Goal: Information Seeking & Learning: Learn about a topic

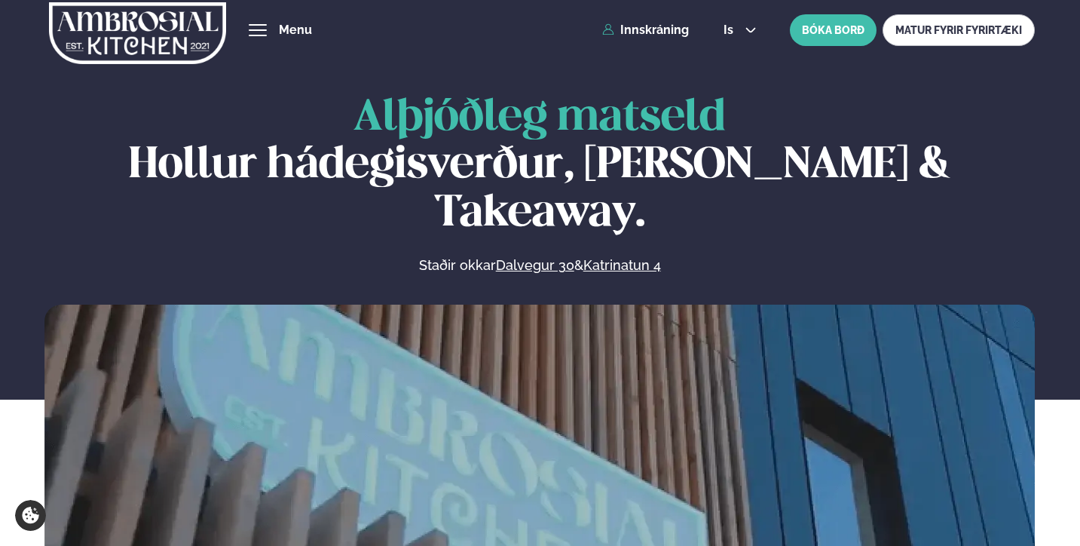
click at [267, 32] on button "hamburger" at bounding box center [258, 30] width 18 height 18
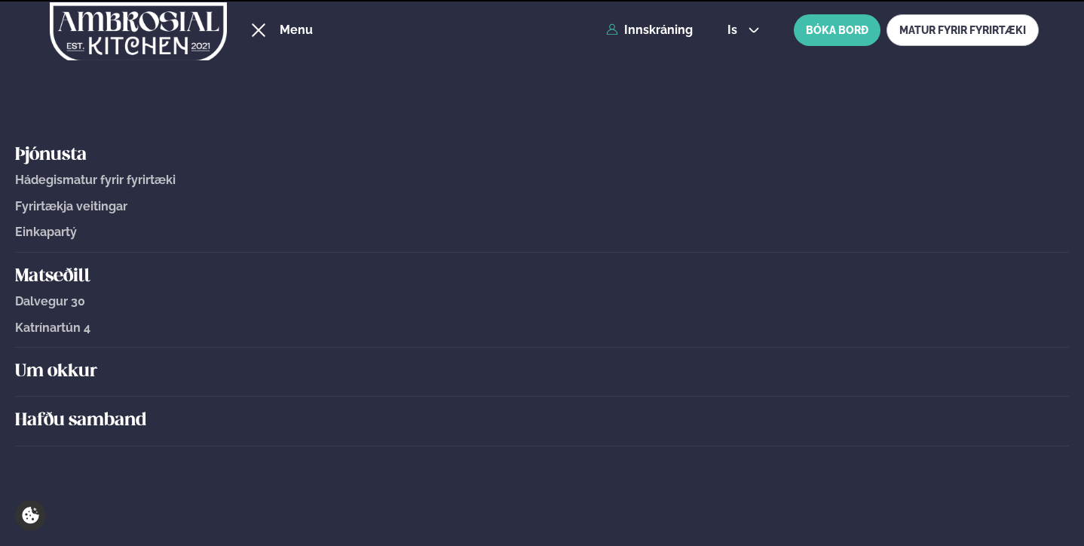
click at [98, 182] on span "Hádegismatur fyrir fyrirtæki" at bounding box center [95, 180] width 161 height 14
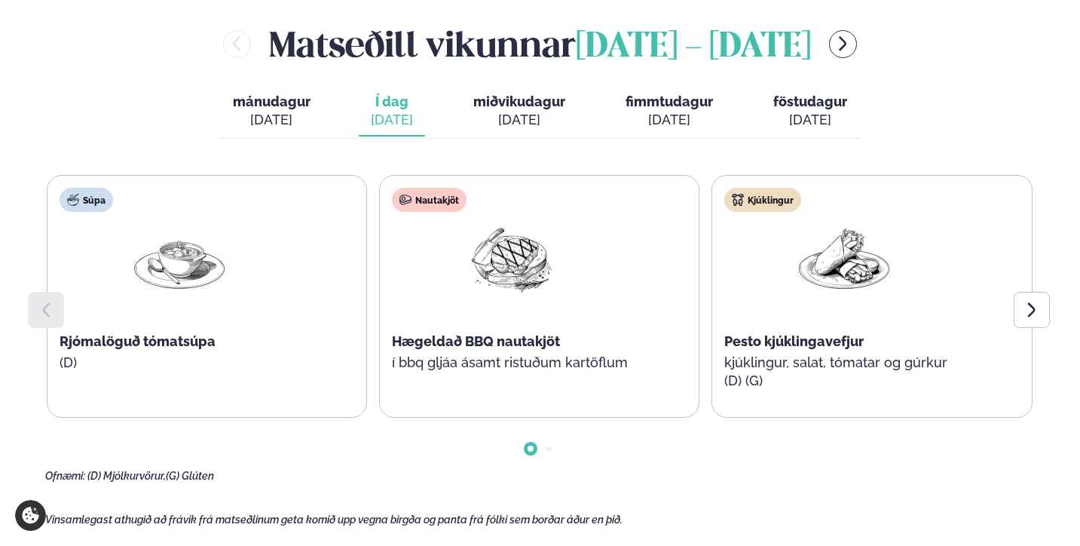
scroll to position [1706, 0]
click at [1033, 300] on icon at bounding box center [1032, 309] width 18 height 18
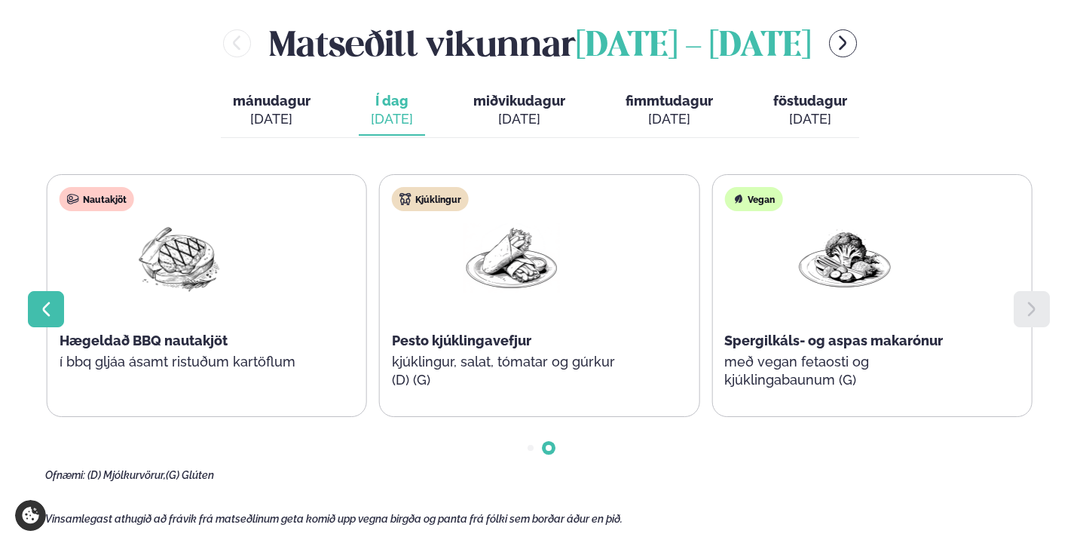
click at [44, 300] on icon at bounding box center [46, 309] width 18 height 18
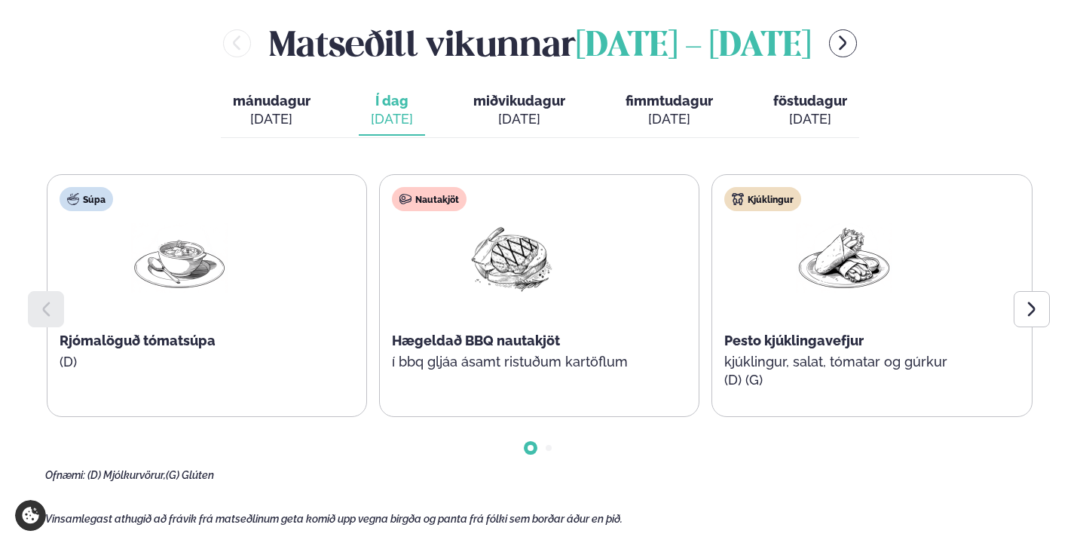
click at [531, 87] on button "miðvikudagur mið. [DATE]" at bounding box center [519, 111] width 116 height 50
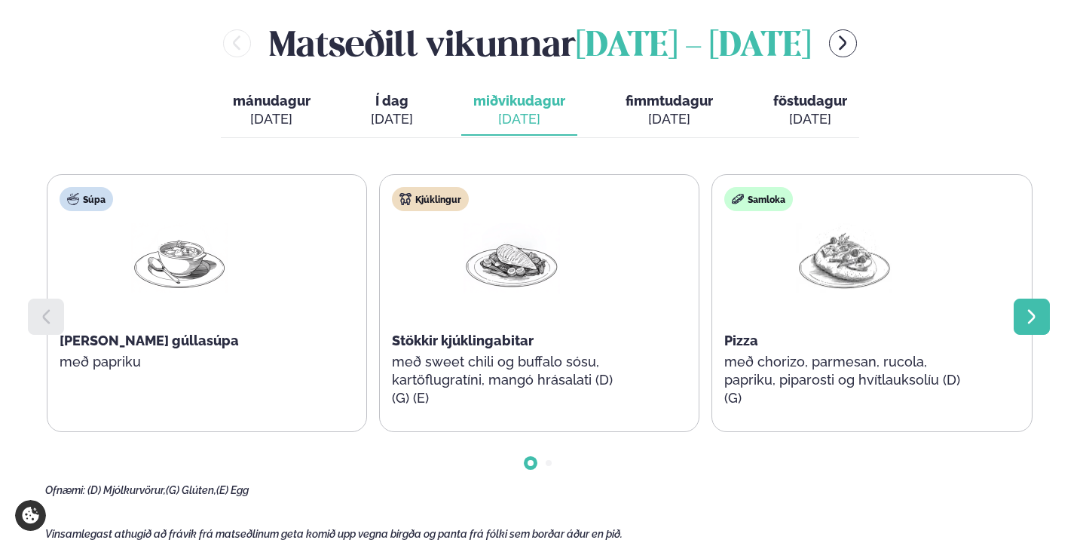
click at [1034, 308] on icon at bounding box center [1032, 317] width 18 height 18
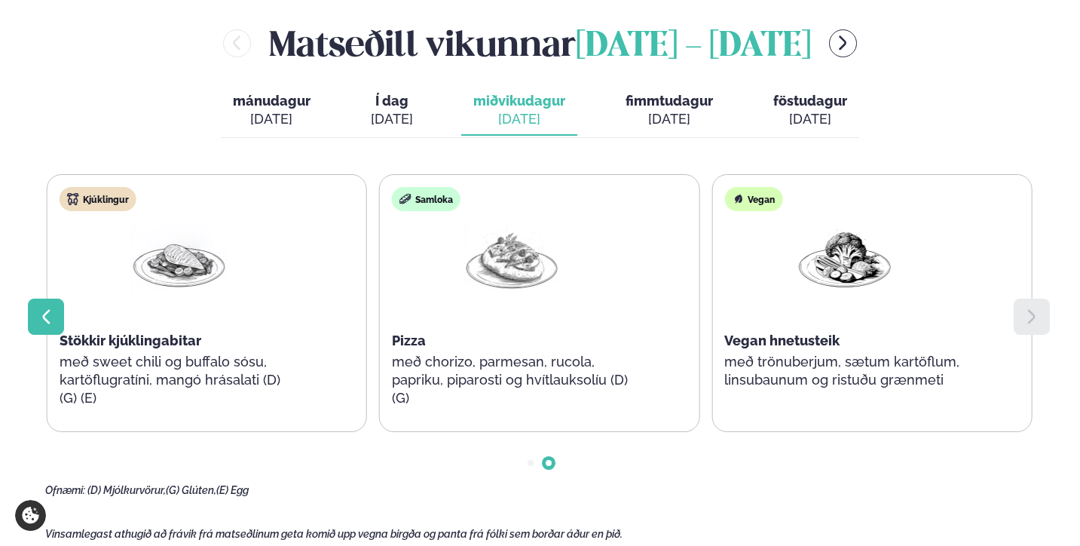
click at [50, 308] on icon at bounding box center [46, 317] width 18 height 18
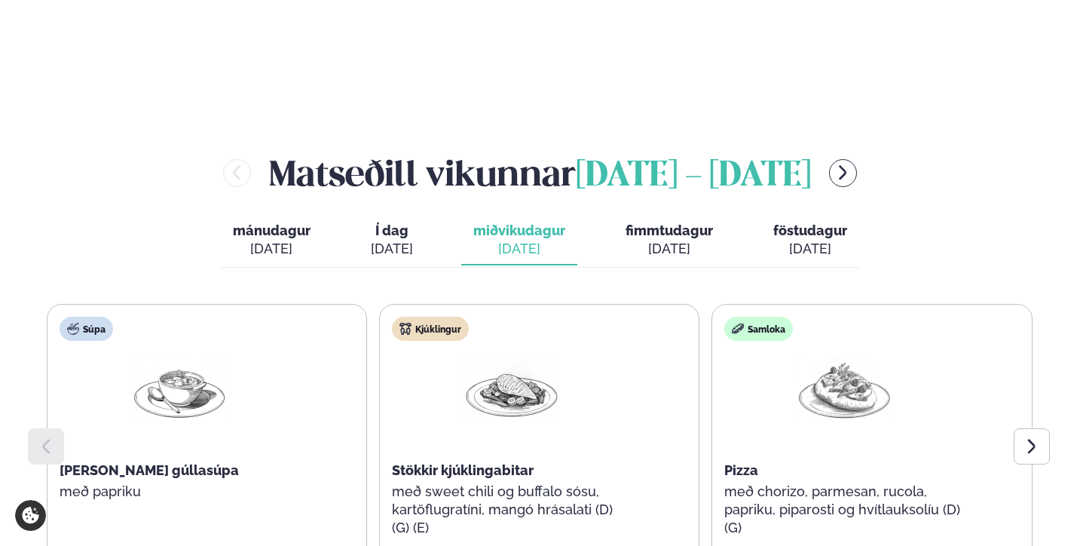
scroll to position [1567, 0]
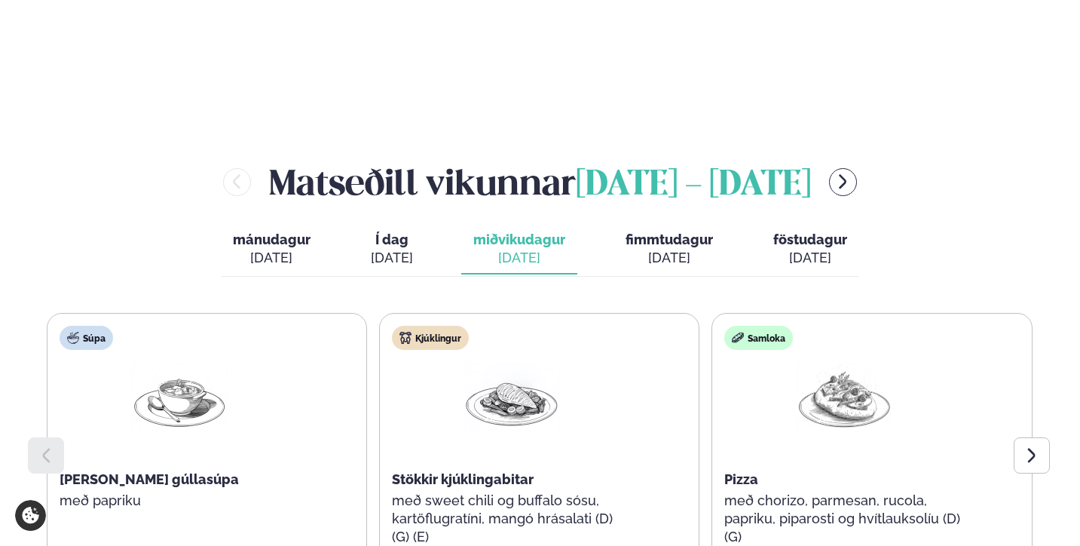
click at [673, 231] on span "fimmtudagur" at bounding box center [669, 239] width 87 height 16
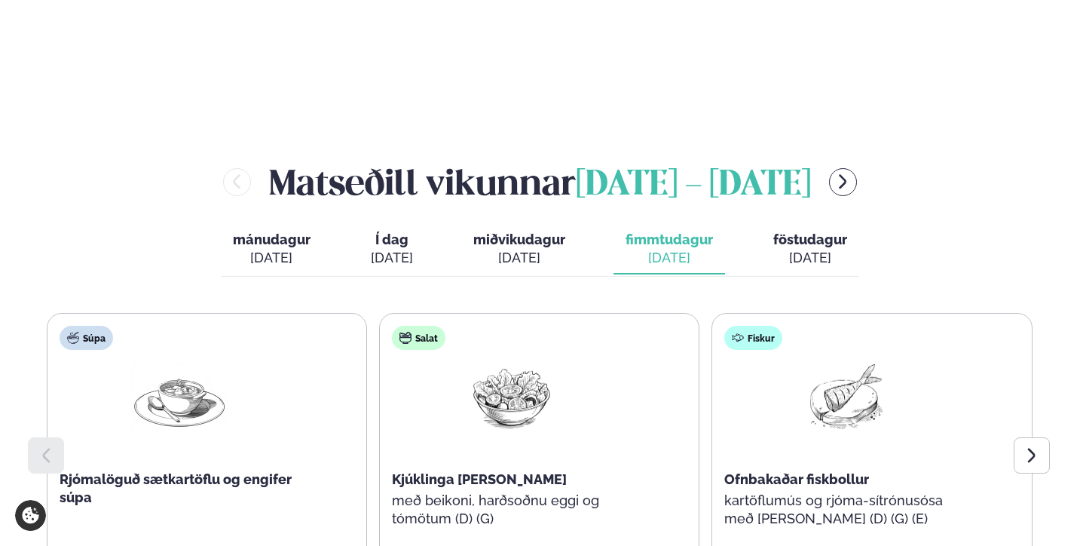
click at [811, 225] on button "föstudagur fös. [DATE]" at bounding box center [810, 250] width 98 height 50
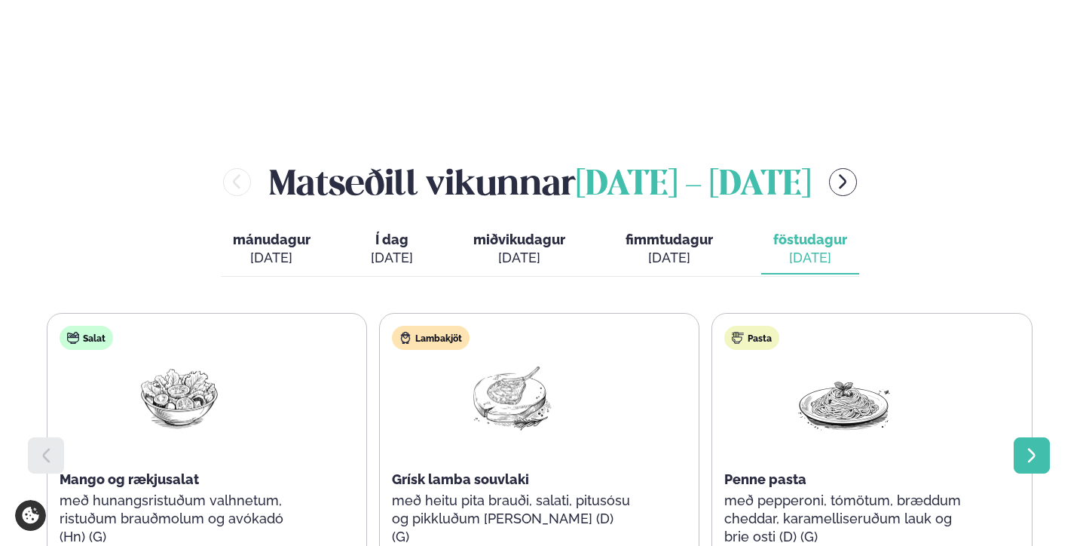
click at [1023, 446] on icon at bounding box center [1032, 455] width 18 height 18
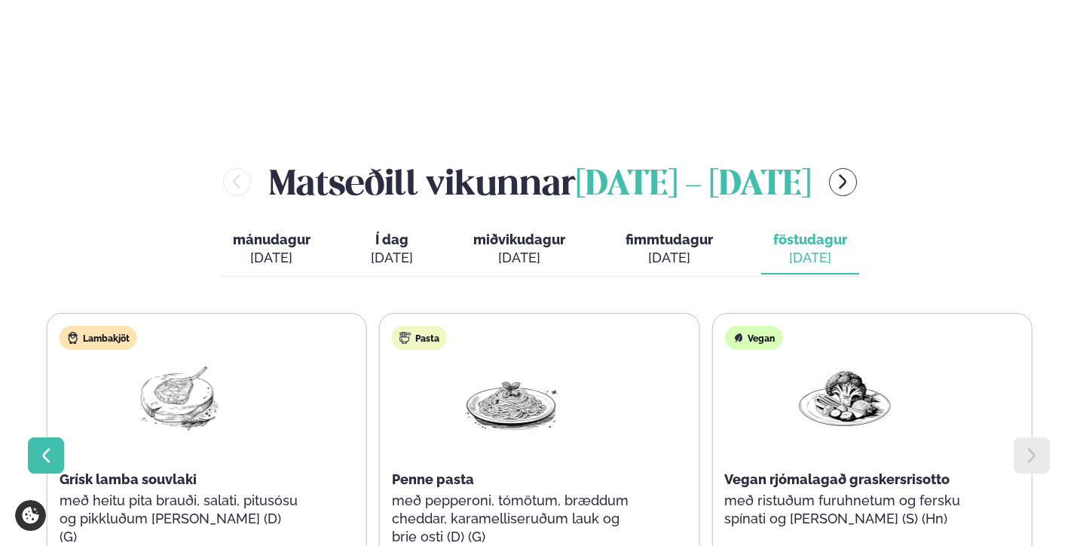
click at [52, 437] on div at bounding box center [46, 455] width 36 height 36
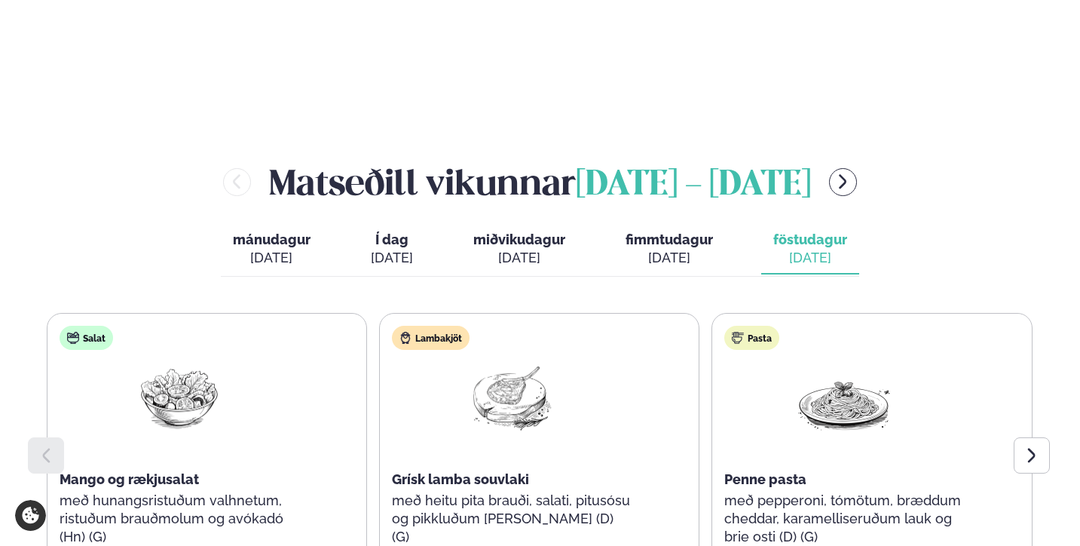
click at [264, 231] on span "mánudagur" at bounding box center [272, 239] width 78 height 16
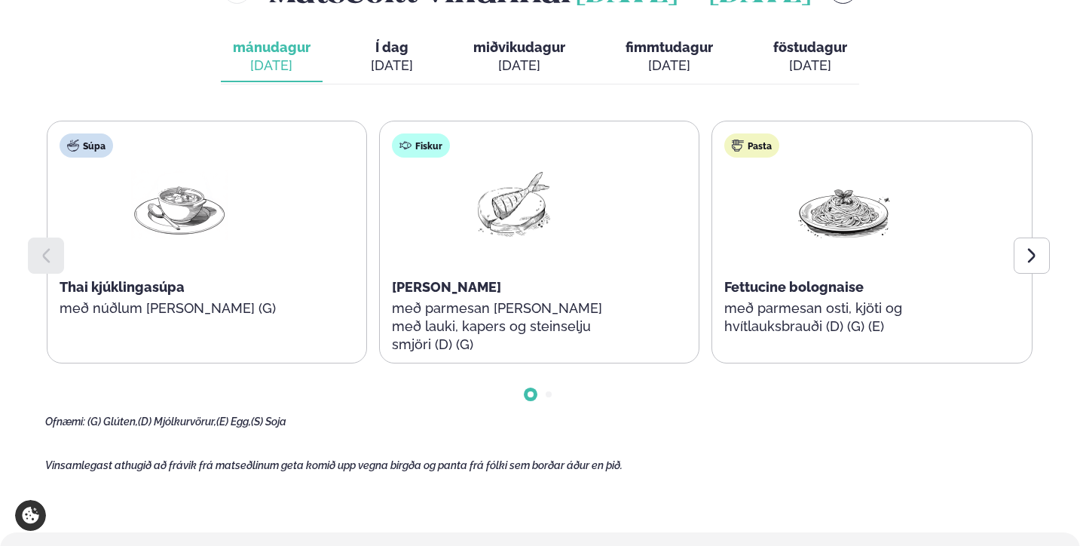
scroll to position [1762, 0]
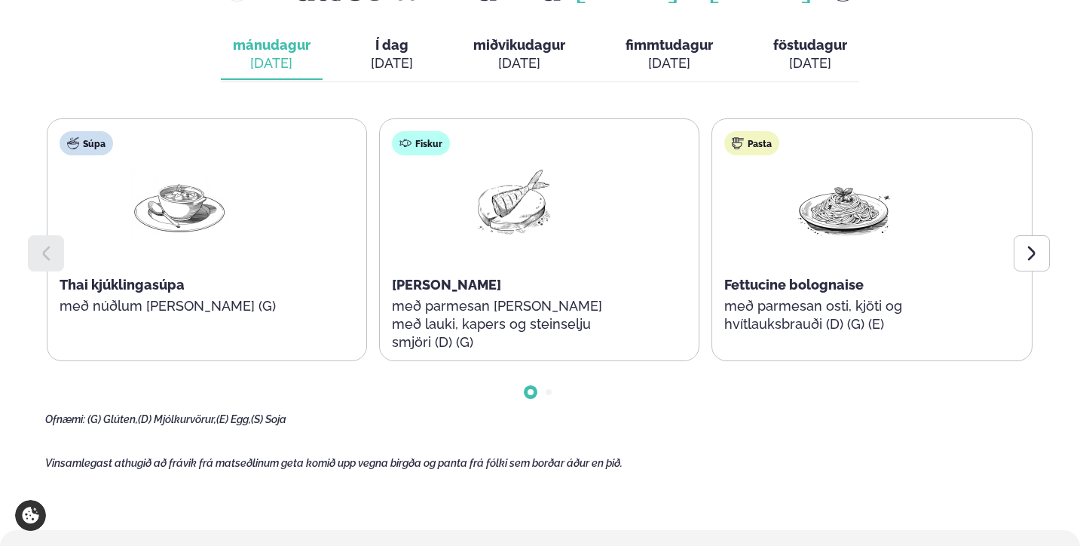
click at [384, 54] on div "[DATE]" at bounding box center [392, 63] width 42 height 18
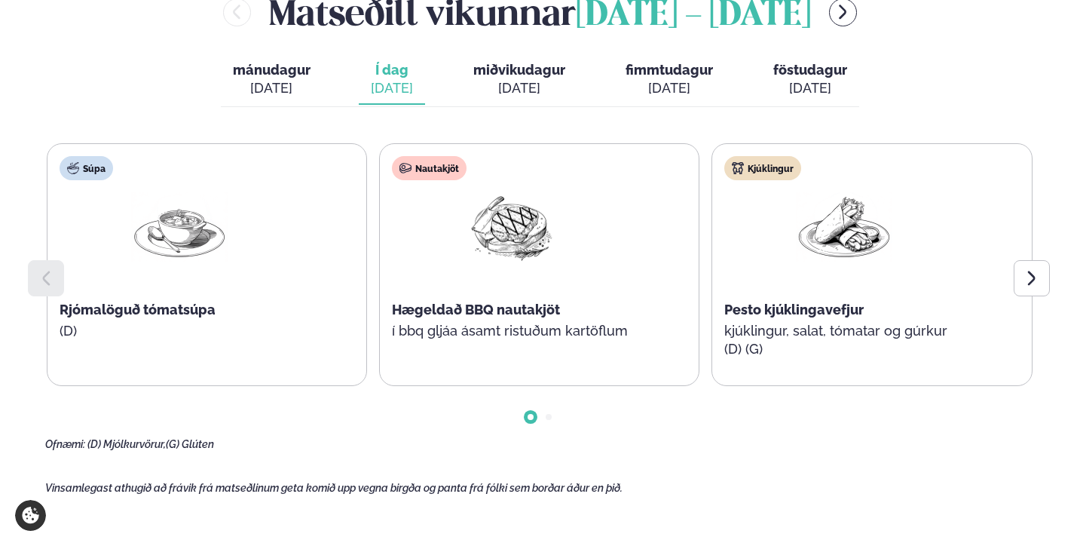
scroll to position [1733, 0]
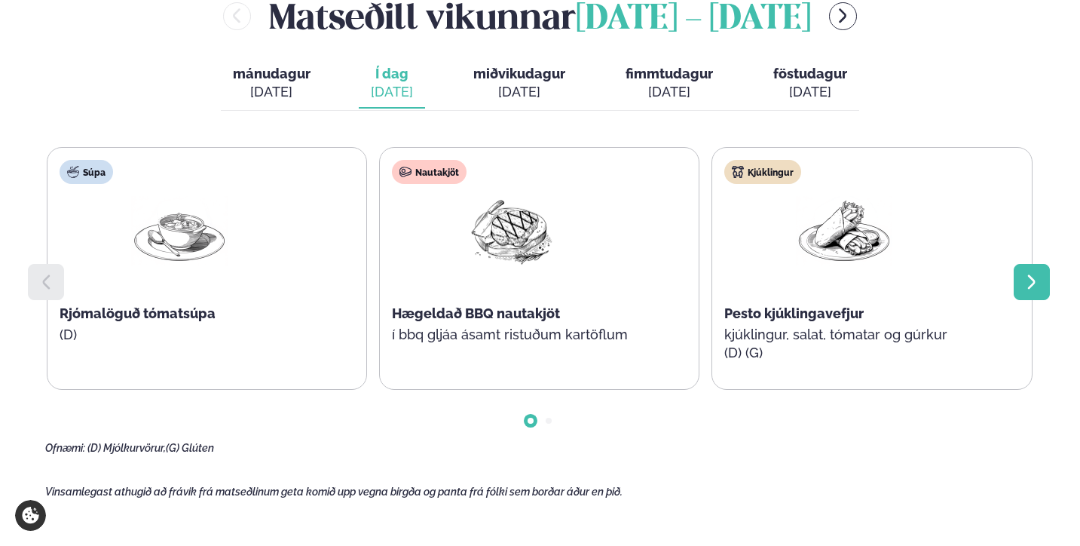
click at [1017, 264] on div at bounding box center [1032, 282] width 36 height 36
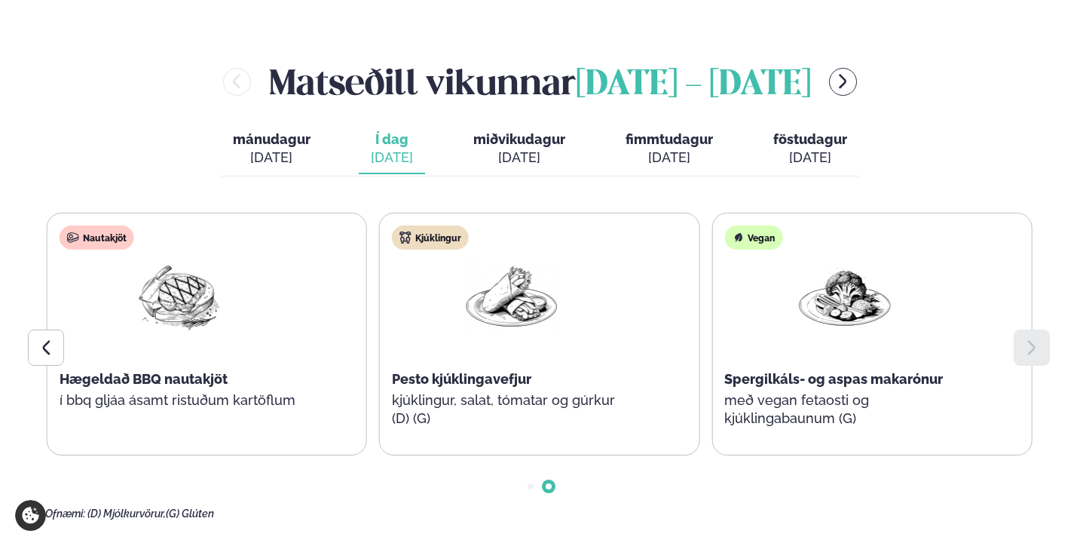
scroll to position [1660, 0]
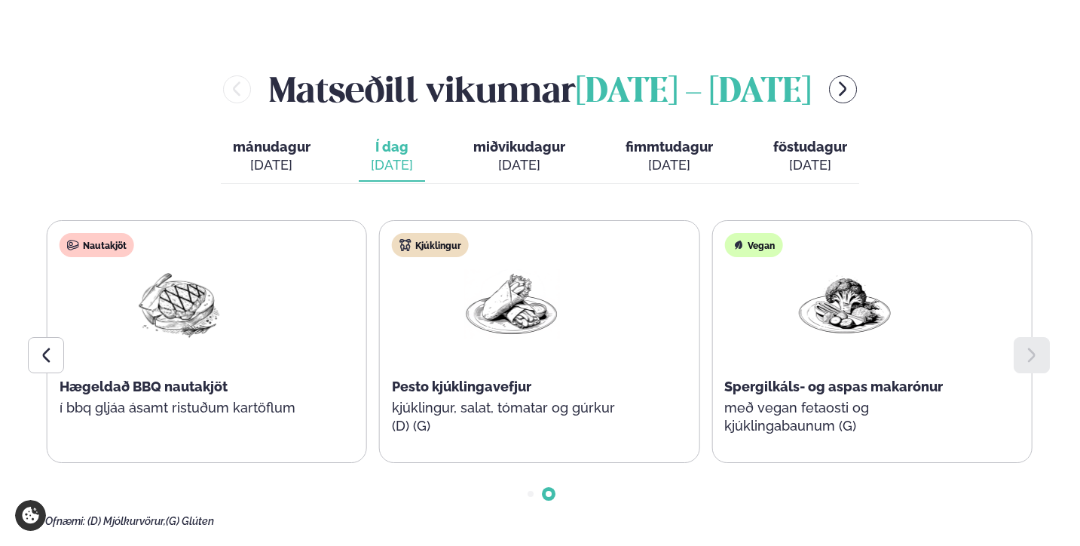
click at [509, 156] on div "[DATE]" at bounding box center [519, 165] width 92 height 18
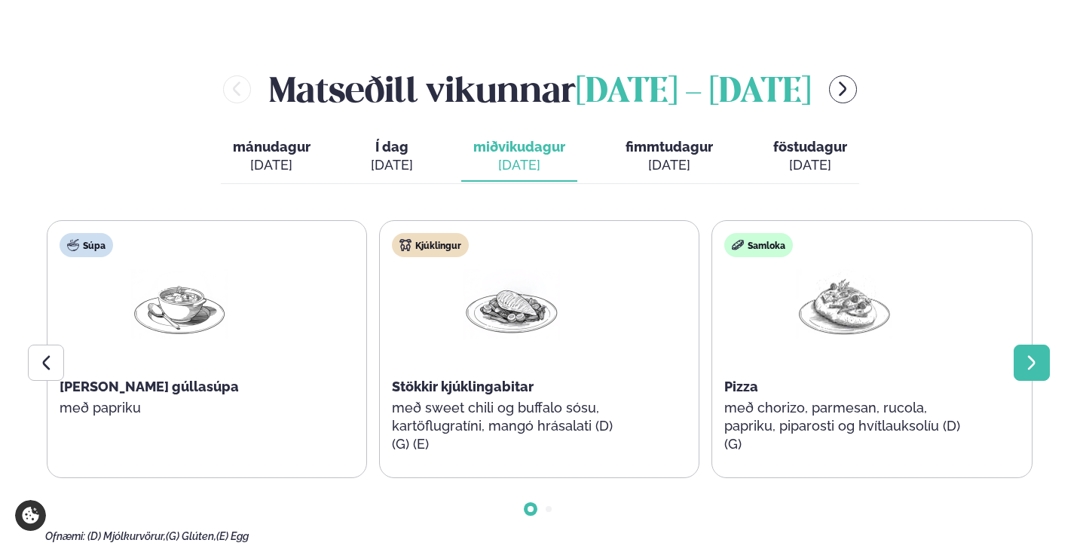
click at [1039, 344] on div at bounding box center [1032, 362] width 36 height 36
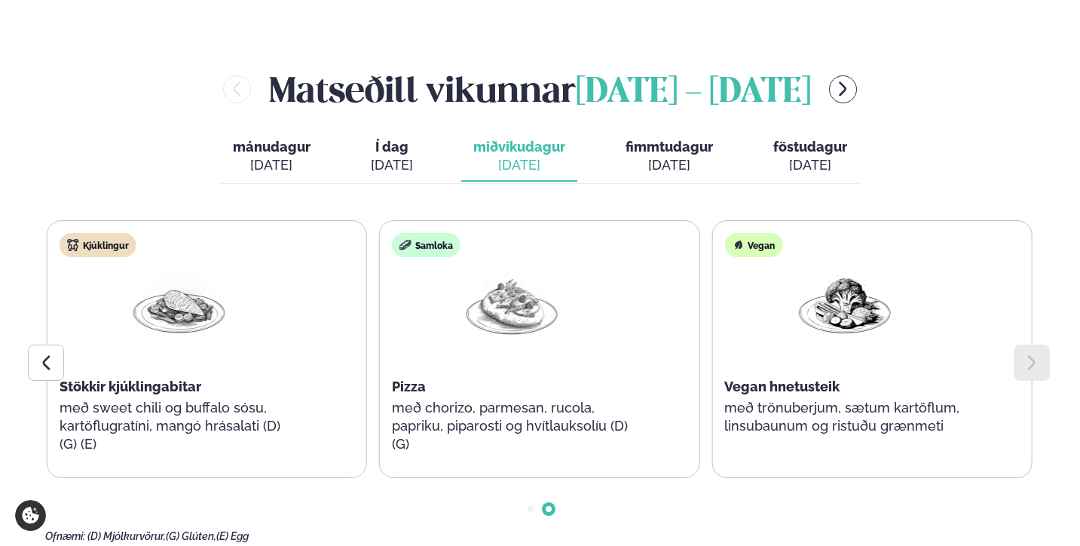
click at [672, 139] on span "fimmtudagur" at bounding box center [669, 147] width 87 height 16
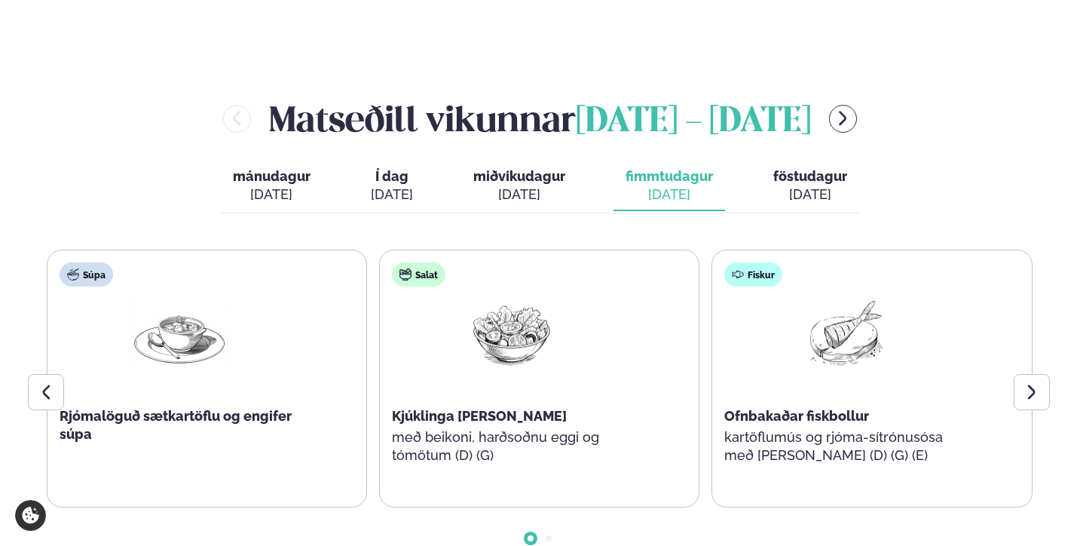
scroll to position [1625, 0]
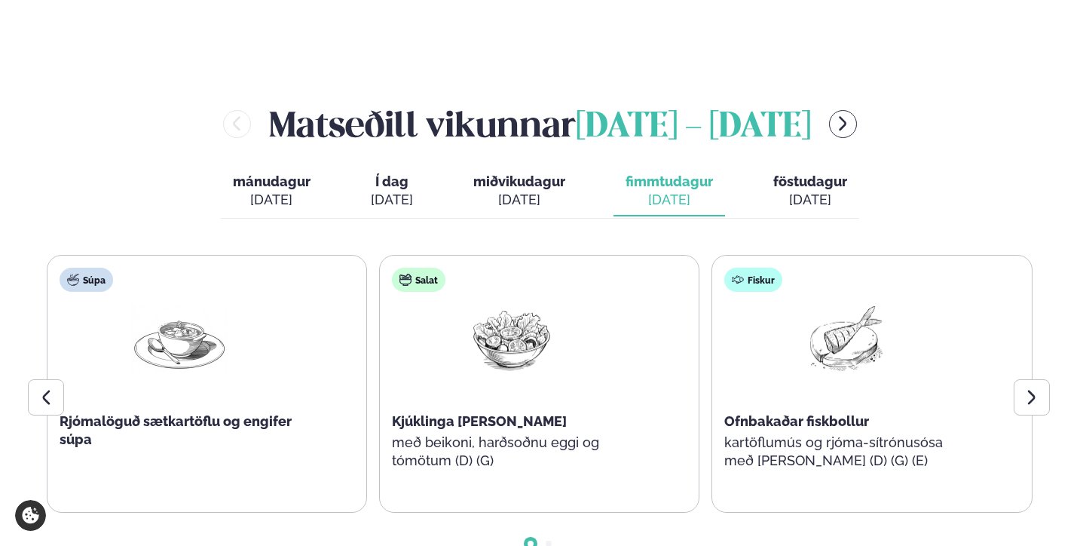
click at [813, 173] on span "föstudagur" at bounding box center [810, 181] width 74 height 16
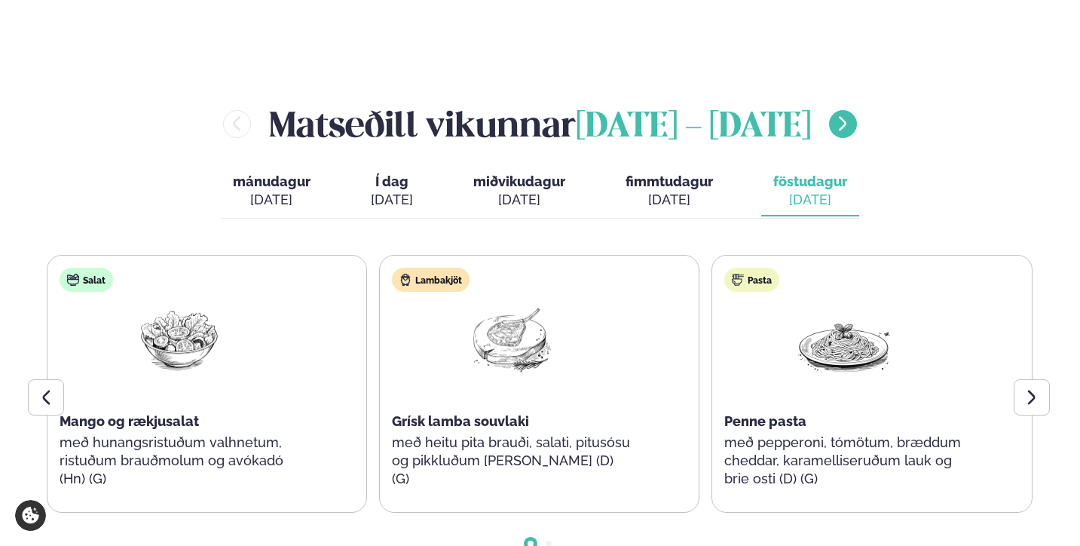
click at [852, 115] on icon "menu-btn-right" at bounding box center [843, 124] width 18 height 18
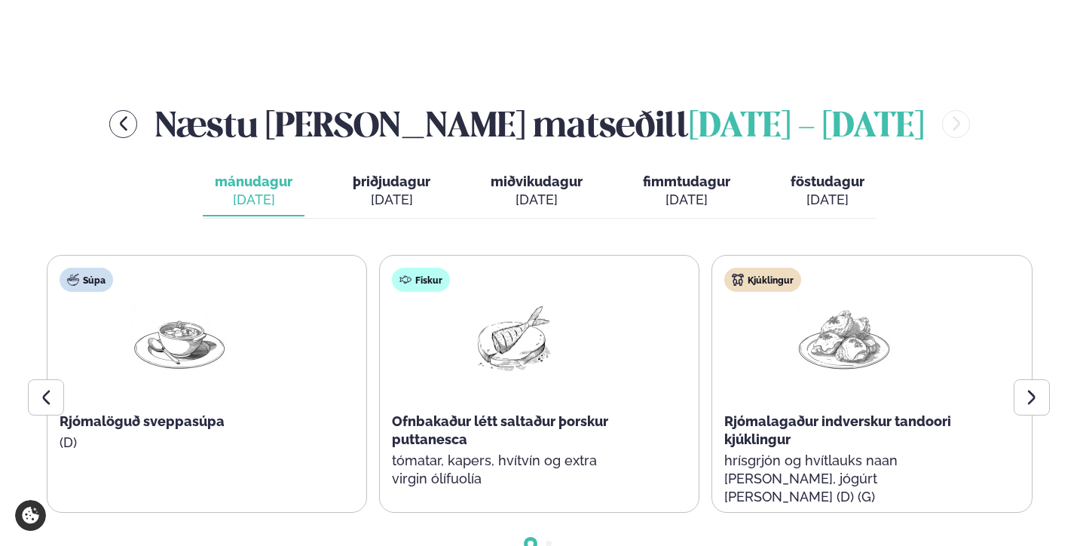
click at [260, 191] on div "[DATE]" at bounding box center [254, 200] width 78 height 18
click at [1020, 379] on div at bounding box center [1032, 397] width 36 height 36
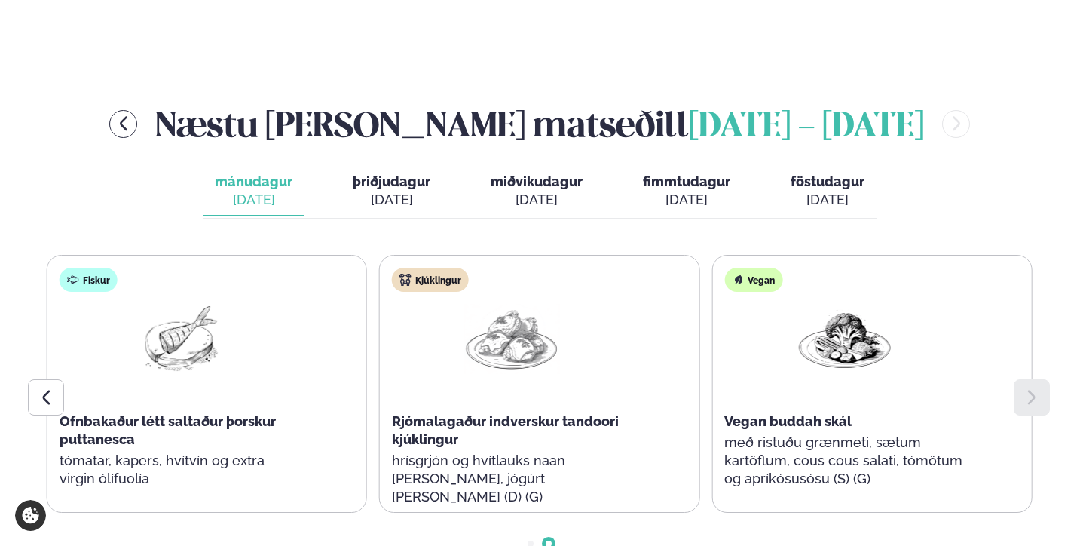
click at [683, 191] on div "[DATE]" at bounding box center [686, 200] width 87 height 18
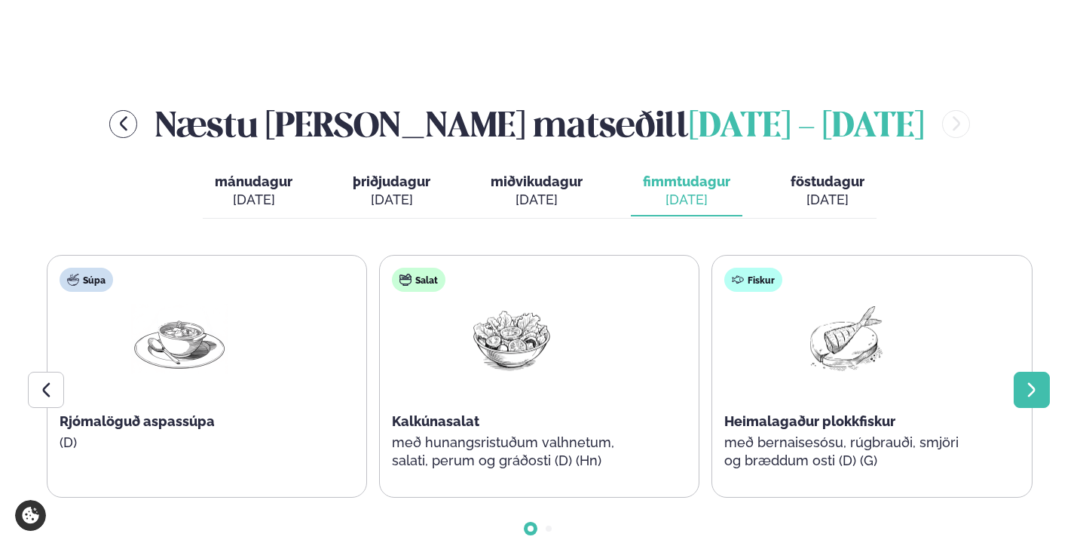
click at [1024, 381] on icon at bounding box center [1032, 390] width 18 height 18
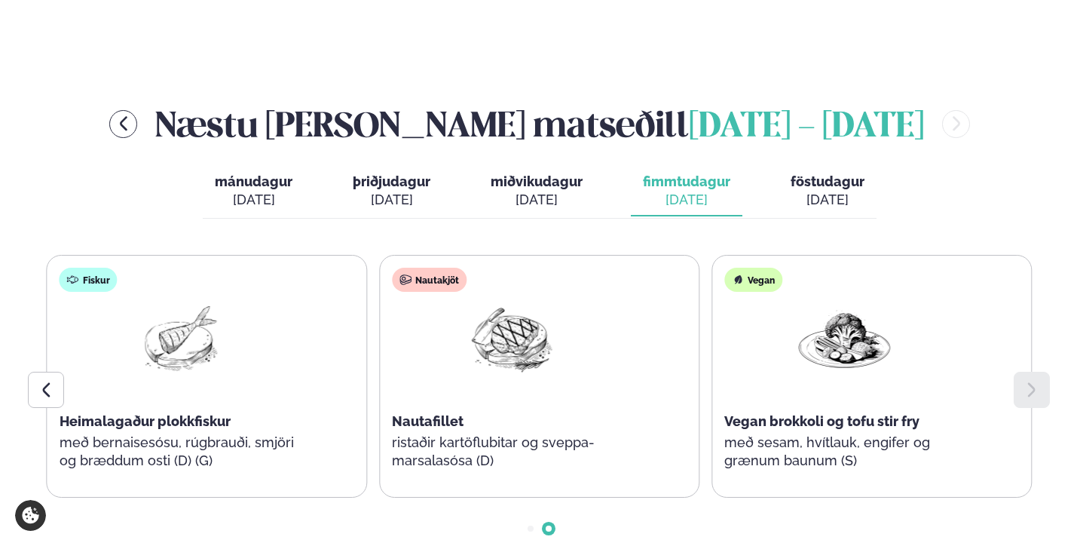
click at [846, 173] on span "föstudagur" at bounding box center [828, 181] width 74 height 16
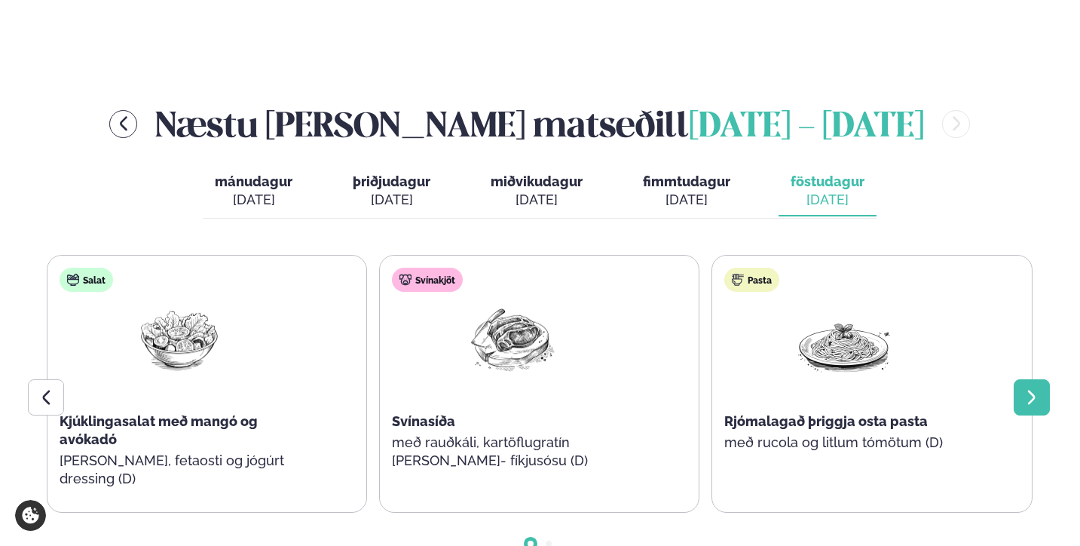
click at [1018, 379] on div at bounding box center [1032, 397] width 36 height 36
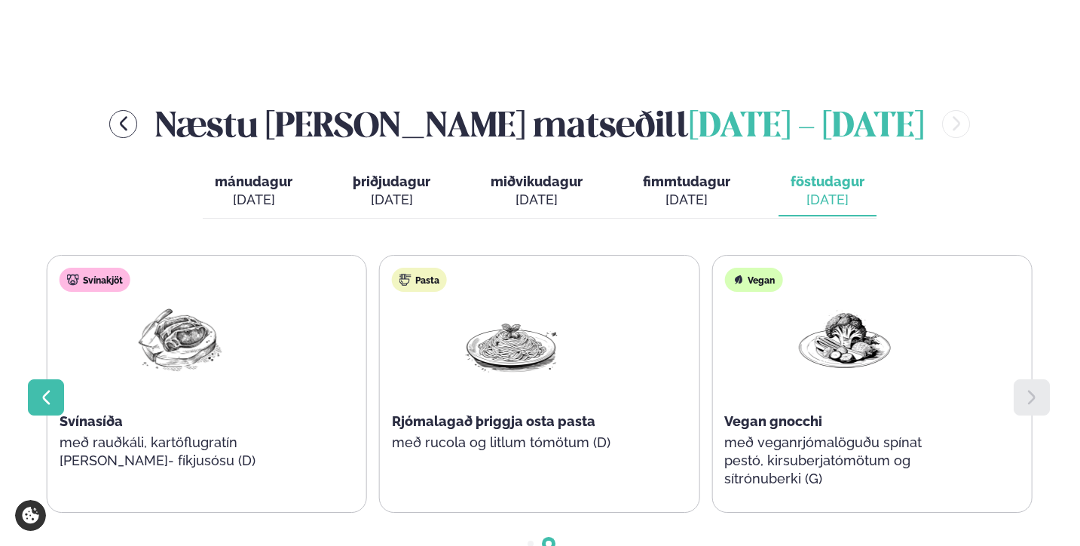
click at [52, 388] on icon at bounding box center [46, 397] width 18 height 18
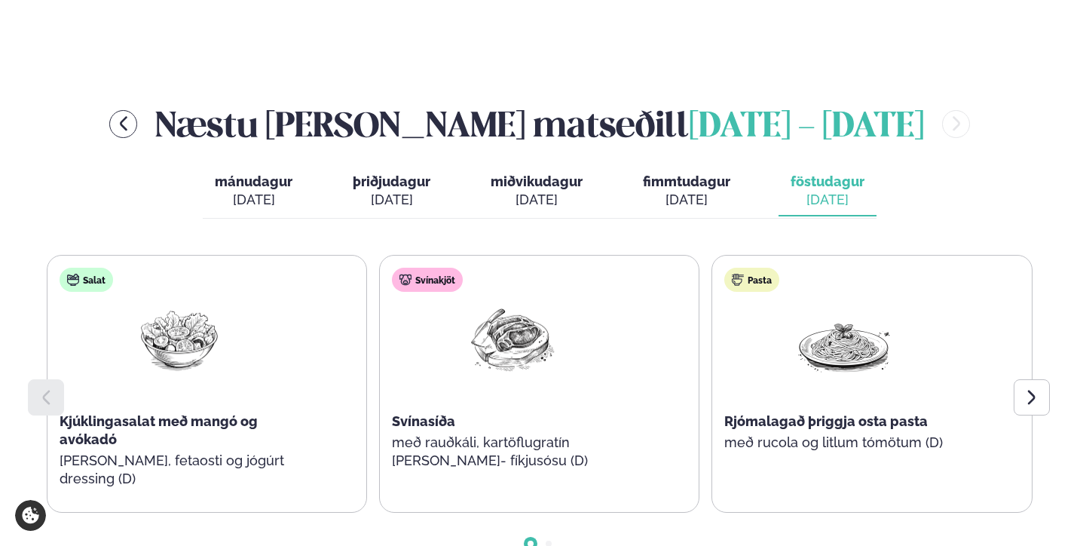
click at [550, 191] on div "[DATE]" at bounding box center [537, 200] width 92 height 18
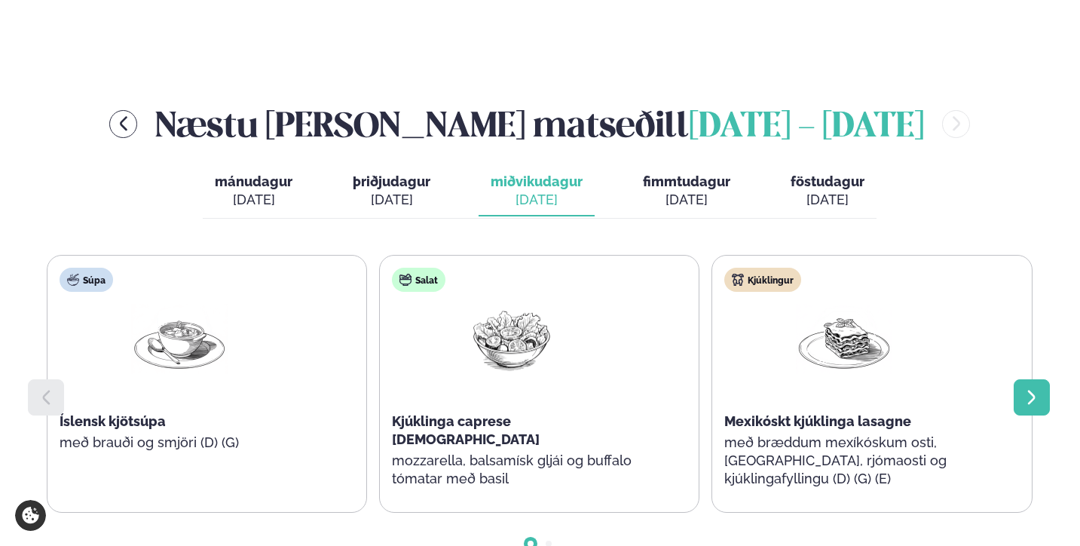
click at [1028, 390] on icon at bounding box center [1032, 397] width 8 height 14
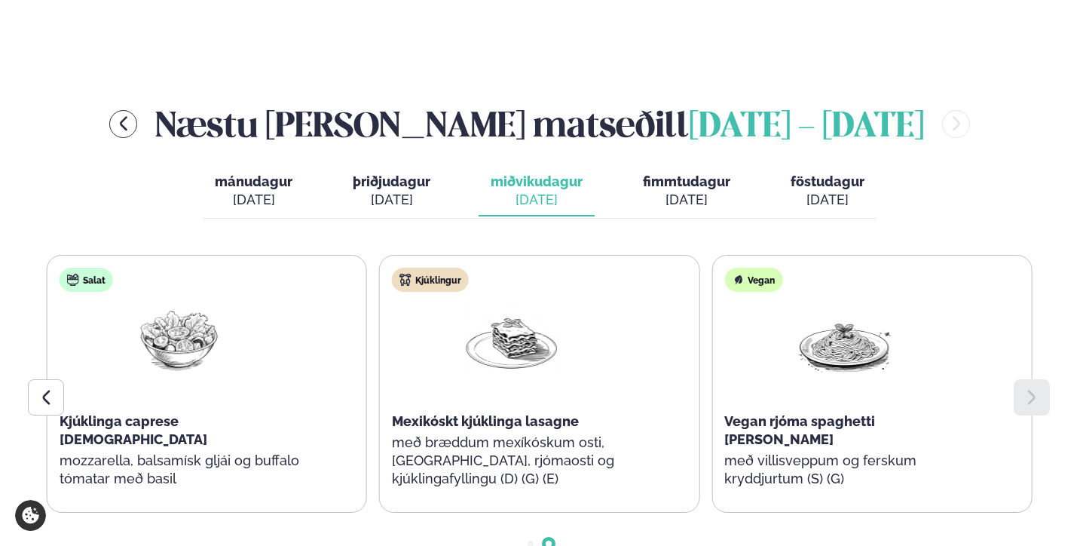
click at [416, 173] on span "þriðjudagur" at bounding box center [392, 181] width 78 height 16
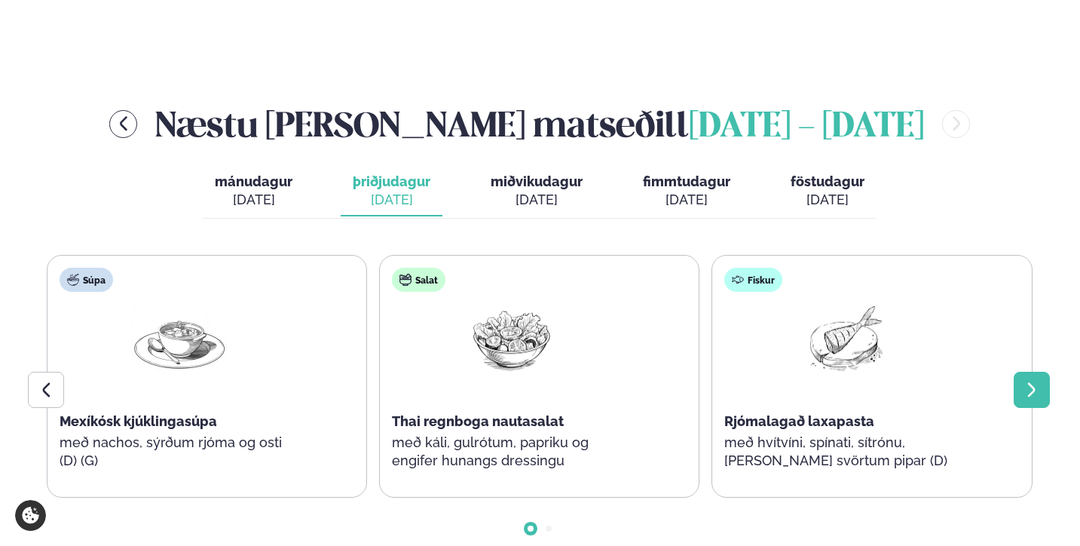
click at [1039, 381] on icon at bounding box center [1032, 390] width 18 height 18
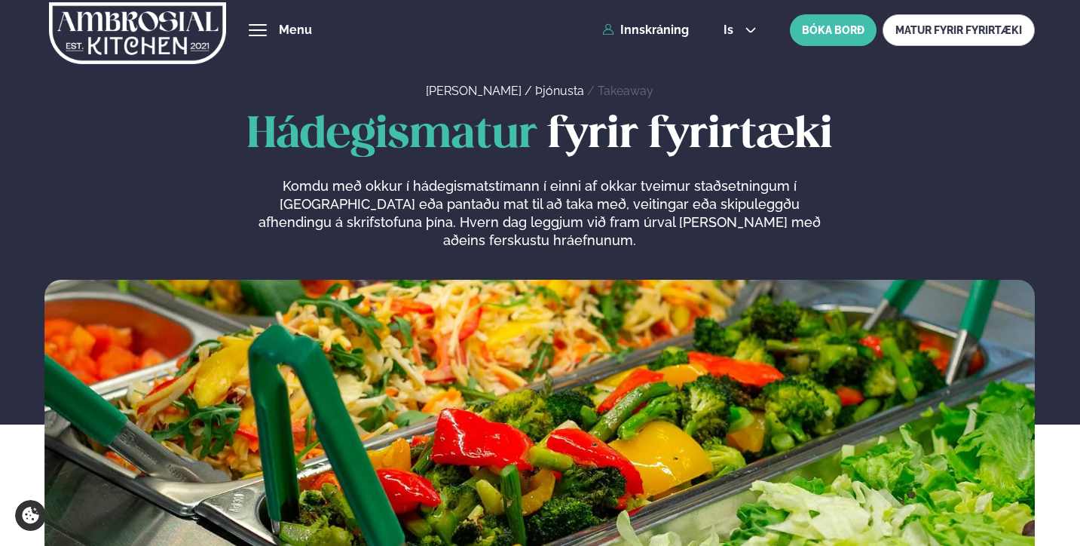
scroll to position [0, 0]
